Goal: Information Seeking & Learning: Learn about a topic

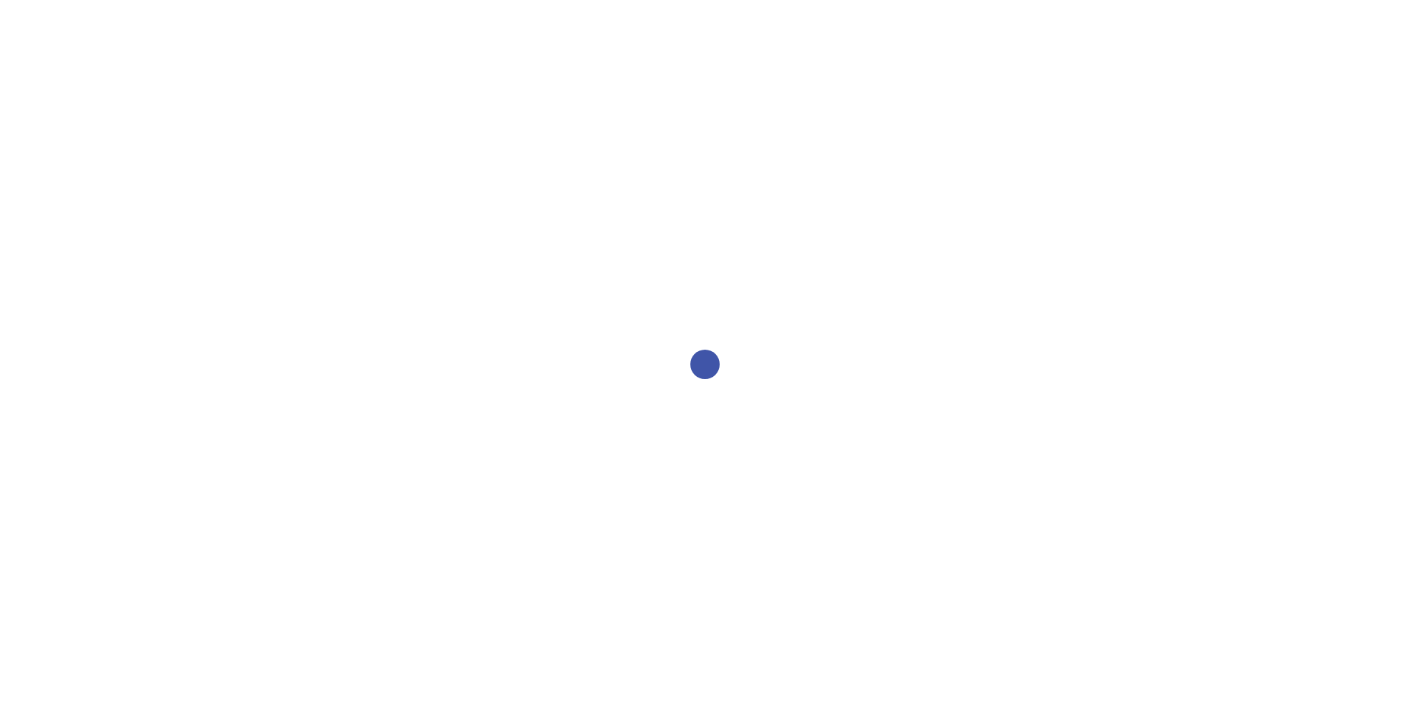
select select "2bed604d-1099-4043-b1bc-2365e8740244"
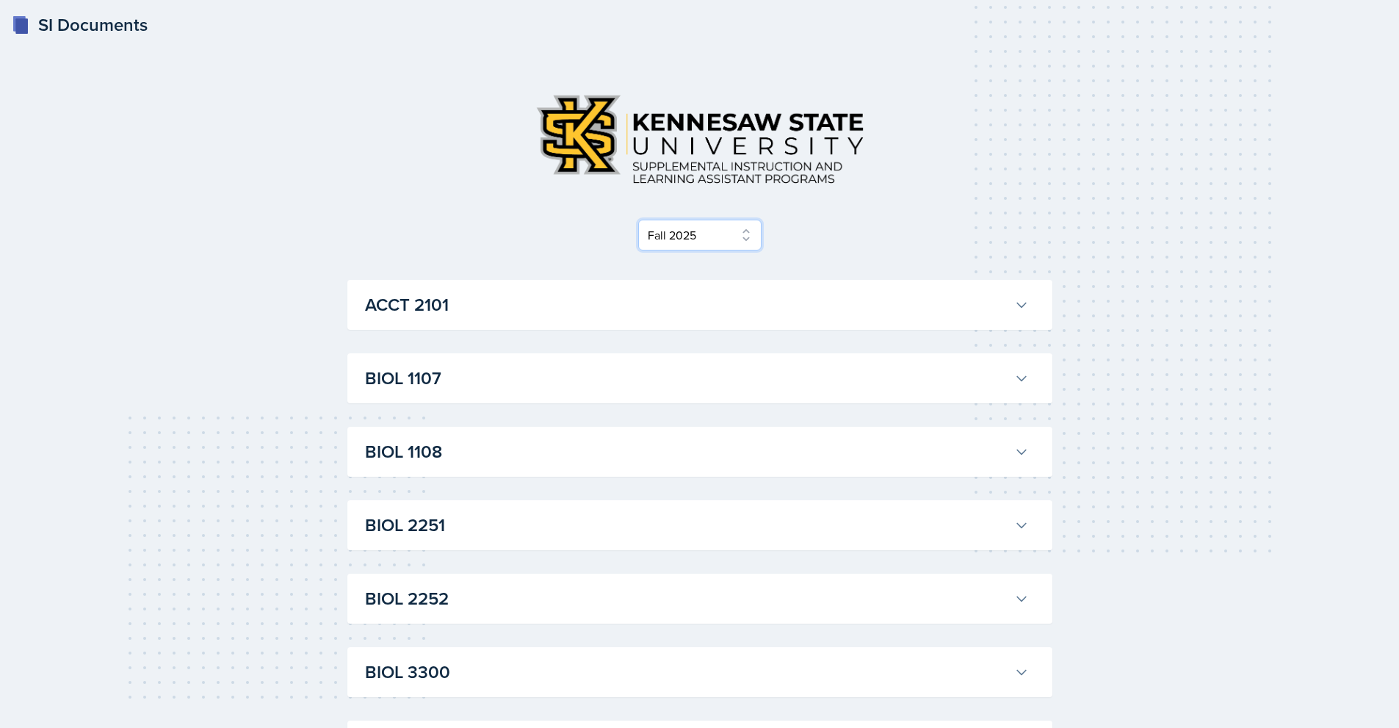
click at [720, 235] on select "Select Semester Fall 2025 Summer 2025 Spring 2025 Fall 2024 Summer 2024 Spring …" at bounding box center [699, 235] width 123 height 31
click at [818, 208] on div "Select Semester Fall 2025 Summer 2025 Spring 2025 Fall 2024 Summer 2024 Spring …" at bounding box center [699, 166] width 705 height 168
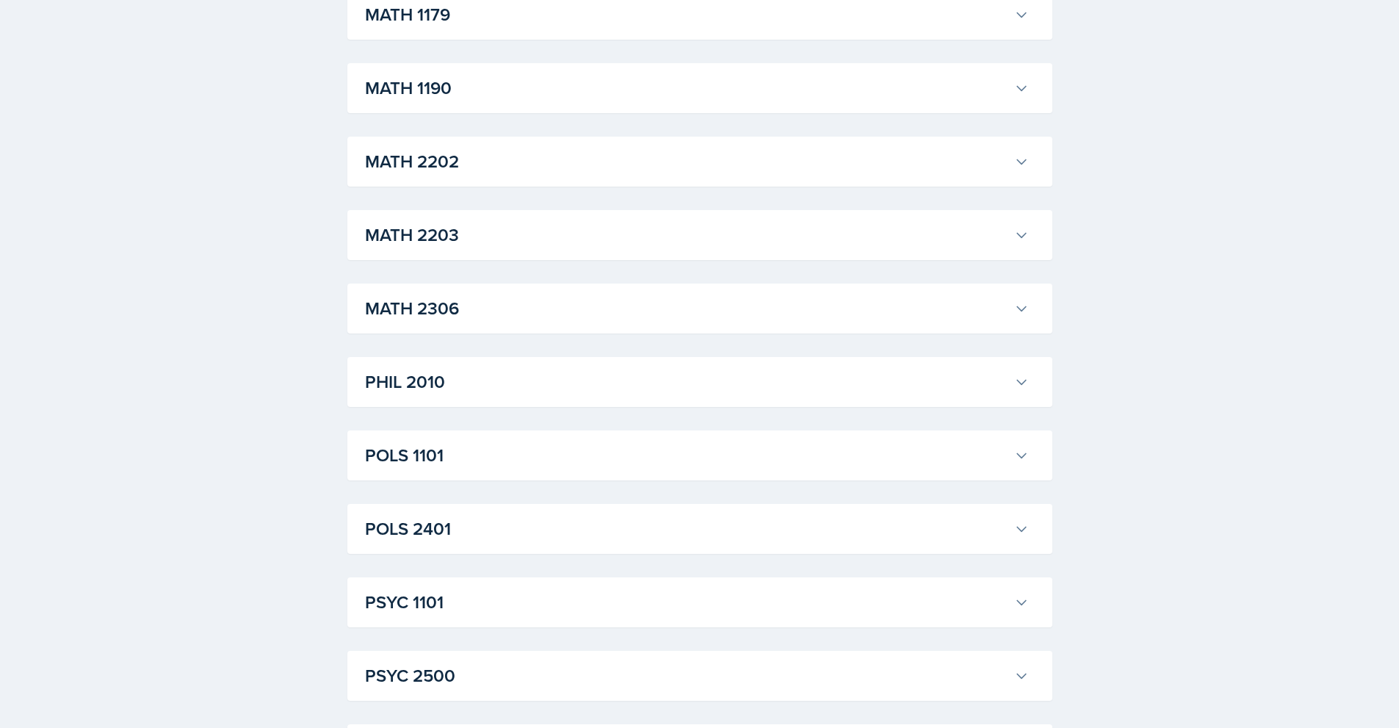
scroll to position [1615, 0]
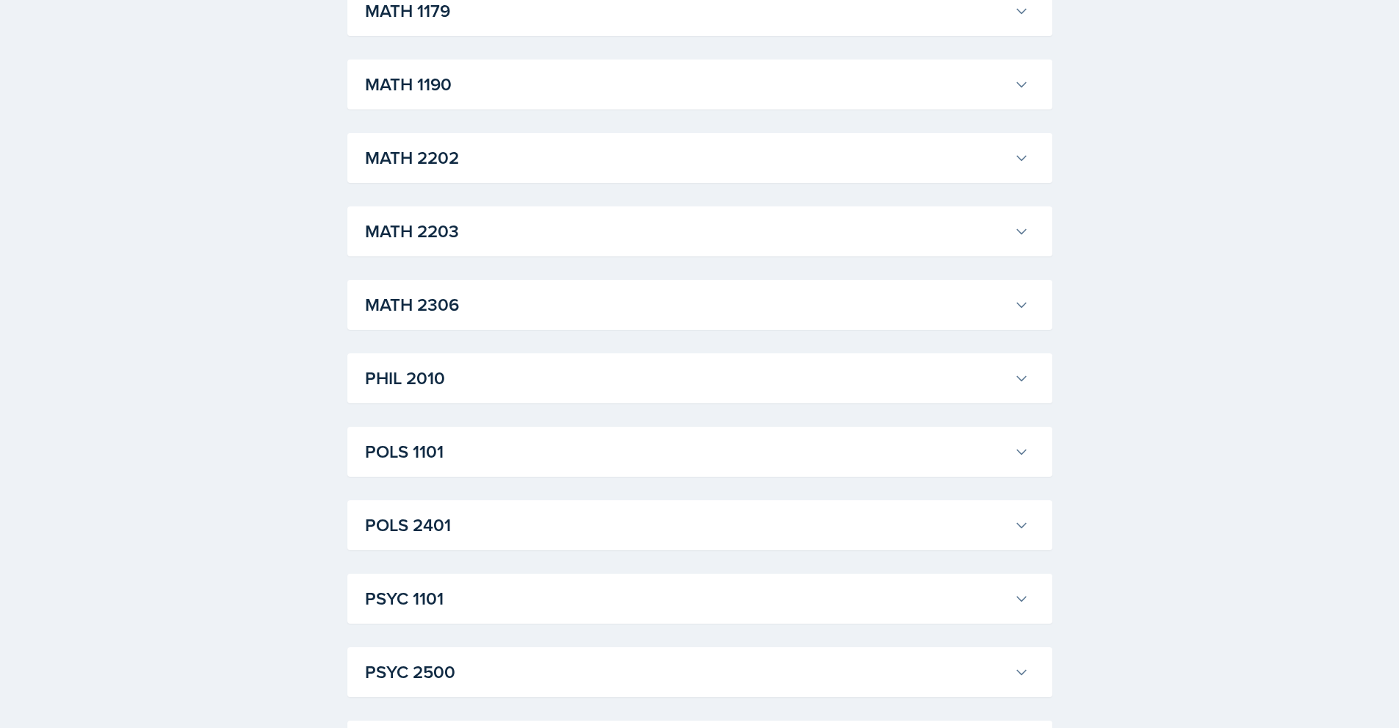
click at [642, 232] on h3 "MATH 2203" at bounding box center [686, 231] width 643 height 26
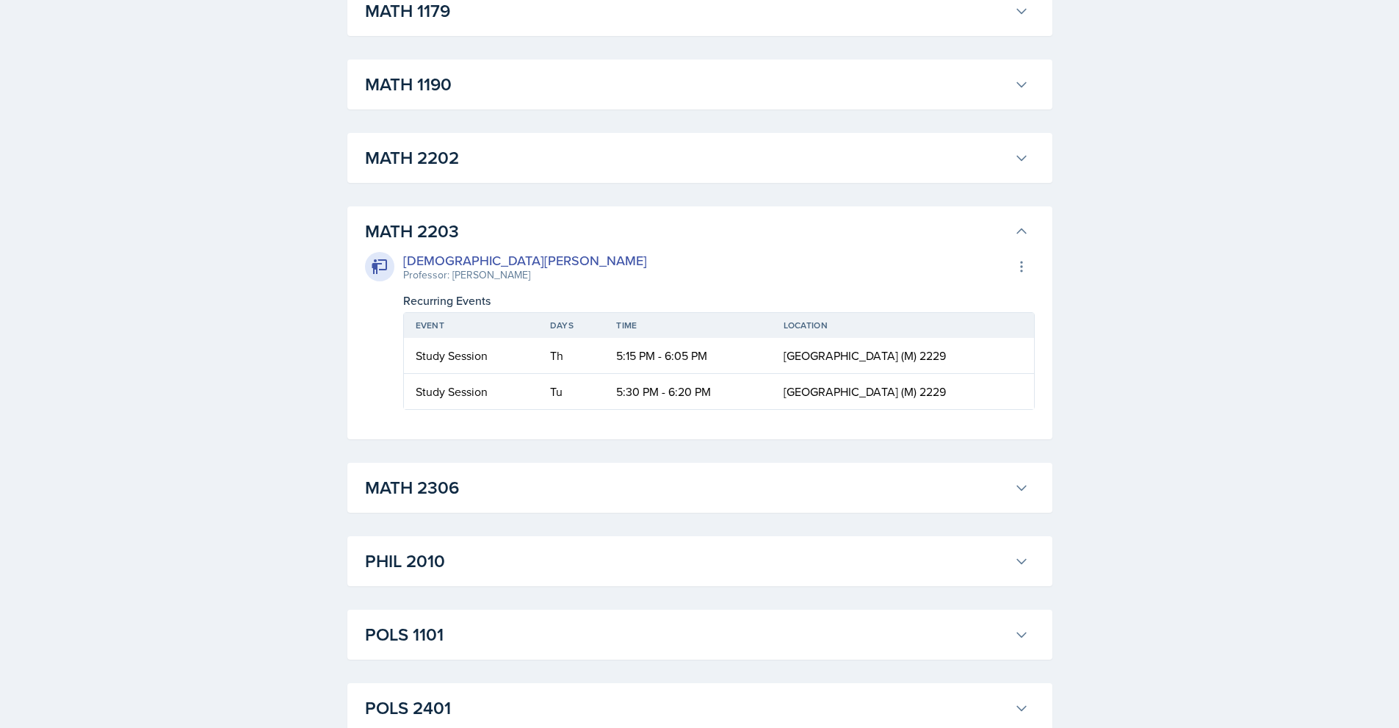
click at [642, 232] on h3 "MATH 2203" at bounding box center [686, 231] width 643 height 26
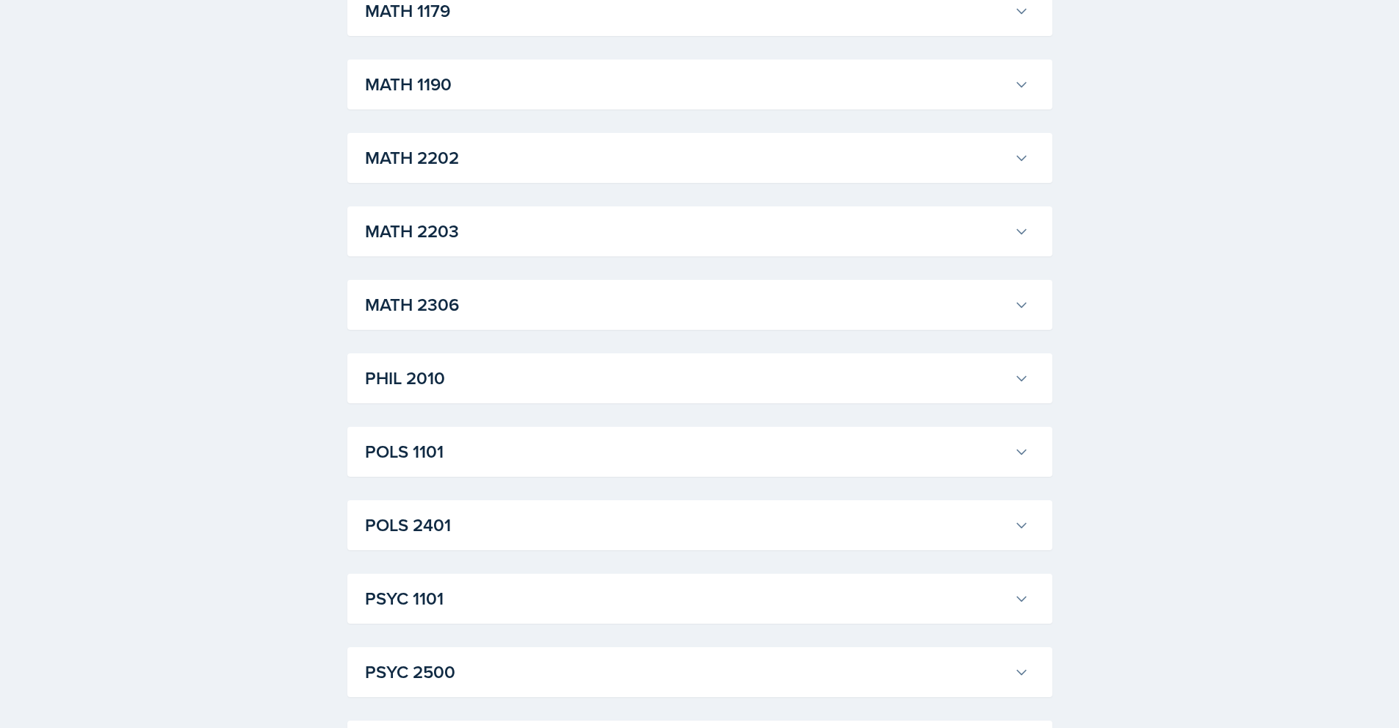
click at [597, 289] on button "MATH 2306" at bounding box center [697, 305] width 670 height 32
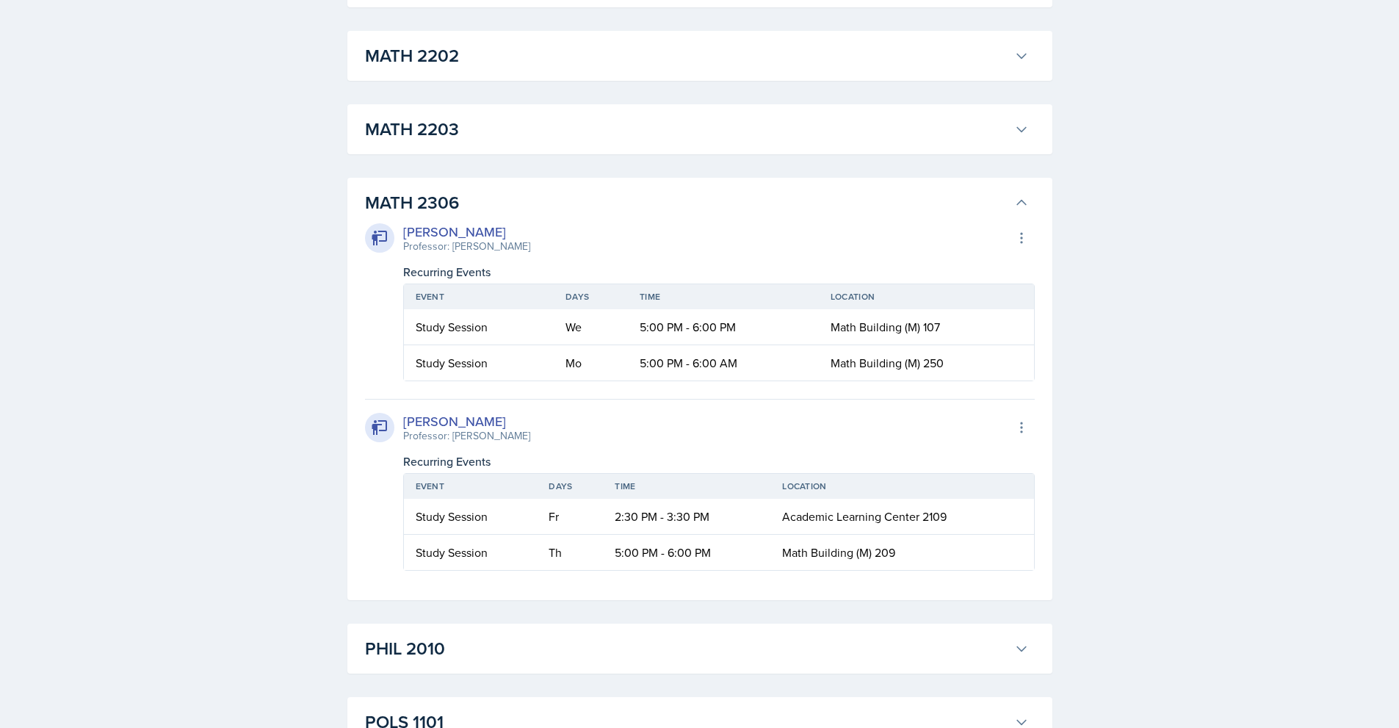
scroll to position [1762, 0]
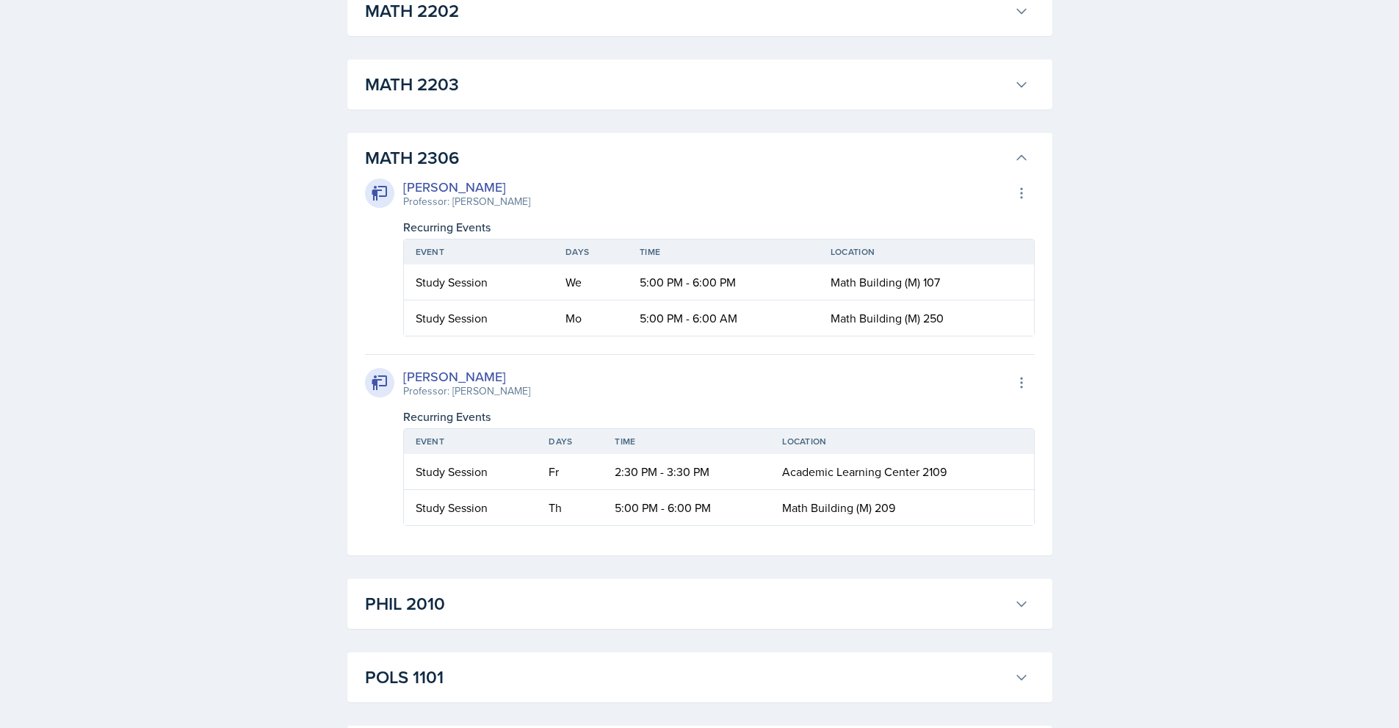
click at [545, 137] on div "MATH 2306 [PERSON_NAME] Professor: [PERSON_NAME] Export to Google Calendar Recu…" at bounding box center [699, 344] width 705 height 422
click at [534, 90] on h3 "MATH 2203" at bounding box center [686, 84] width 643 height 26
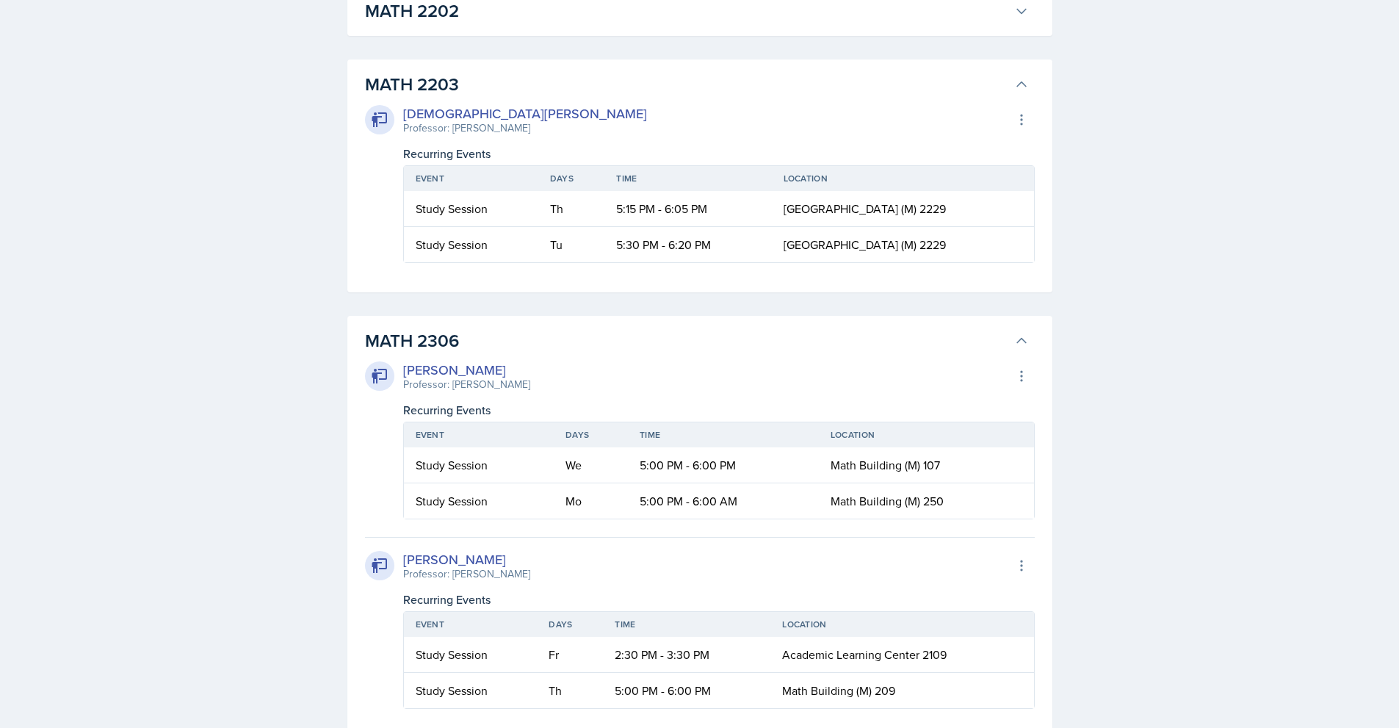
click at [540, 82] on h3 "MATH 2203" at bounding box center [686, 84] width 643 height 26
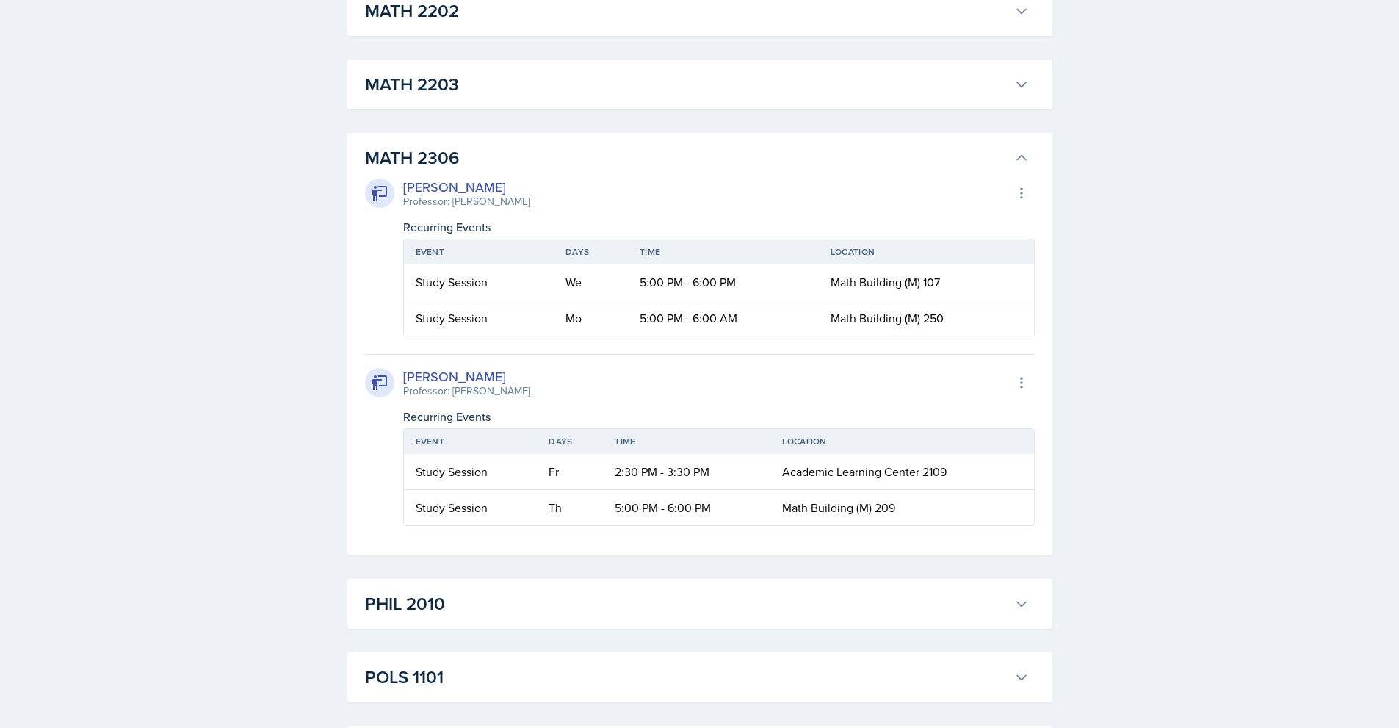
click at [533, 156] on h3 "MATH 2306" at bounding box center [686, 158] width 643 height 26
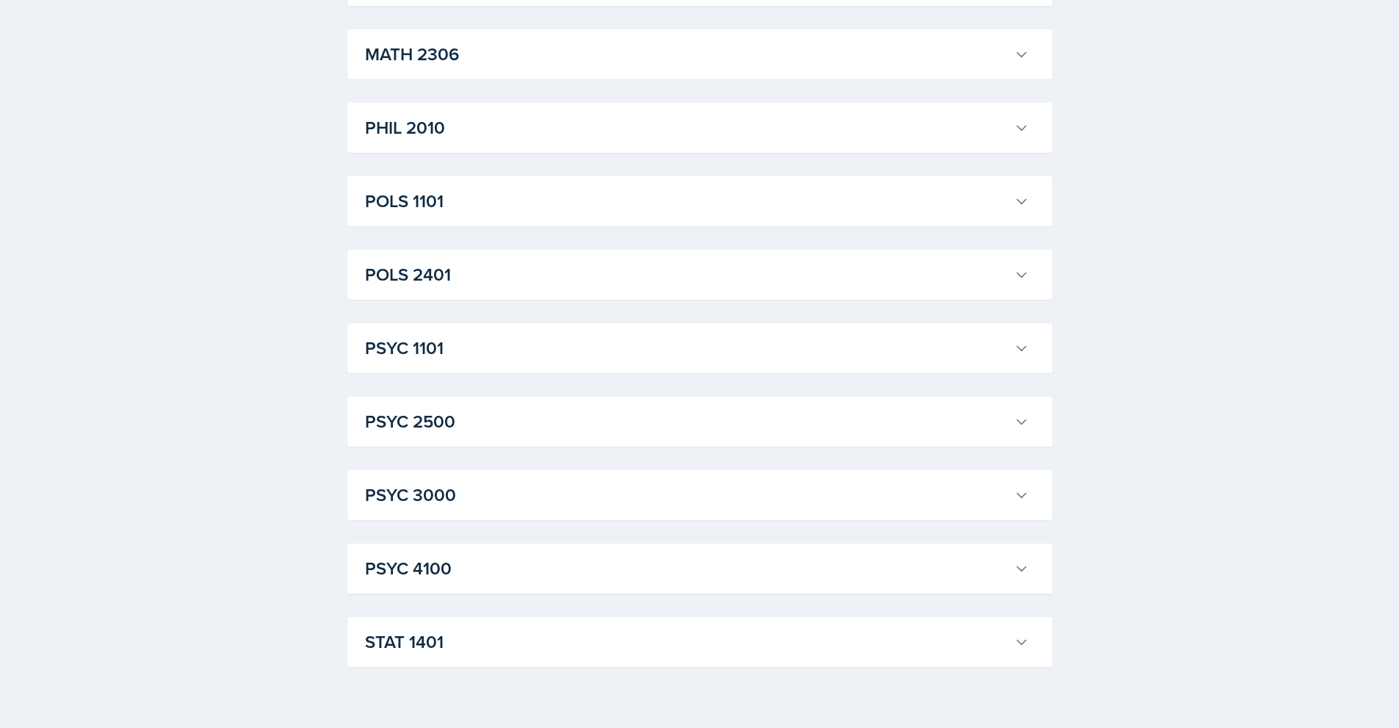
scroll to position [1899, 0]
